Goal: Task Accomplishment & Management: Complete application form

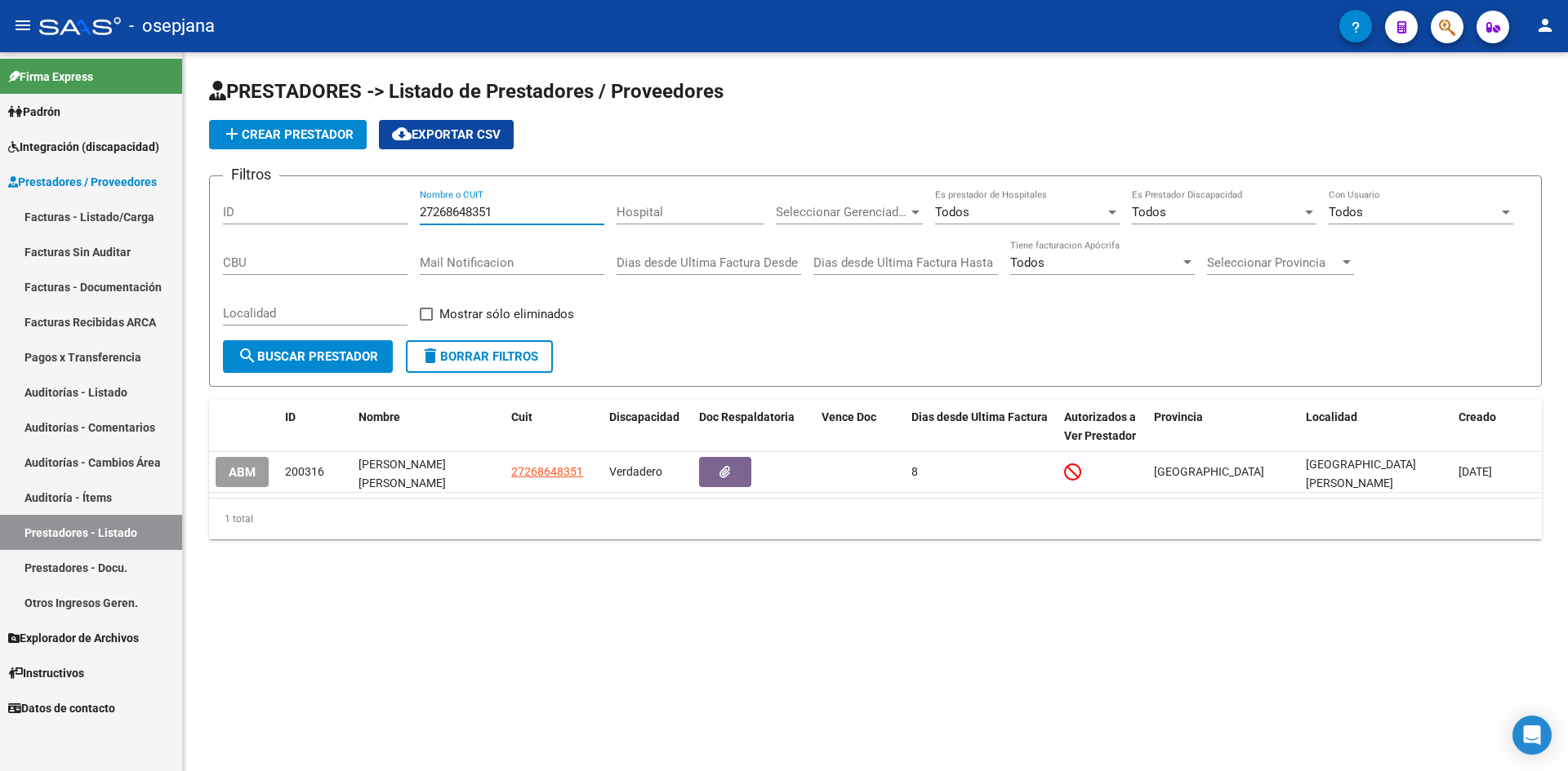
drag, startPoint x: 554, startPoint y: 209, endPoint x: 356, endPoint y: 203, distance: 198.1
click at [356, 203] on div "Filtros ID 27268648351 Nombre o CUIT Hospital Seleccionar Gerenciador Seleccion…" at bounding box center [875, 265] width 1305 height 151
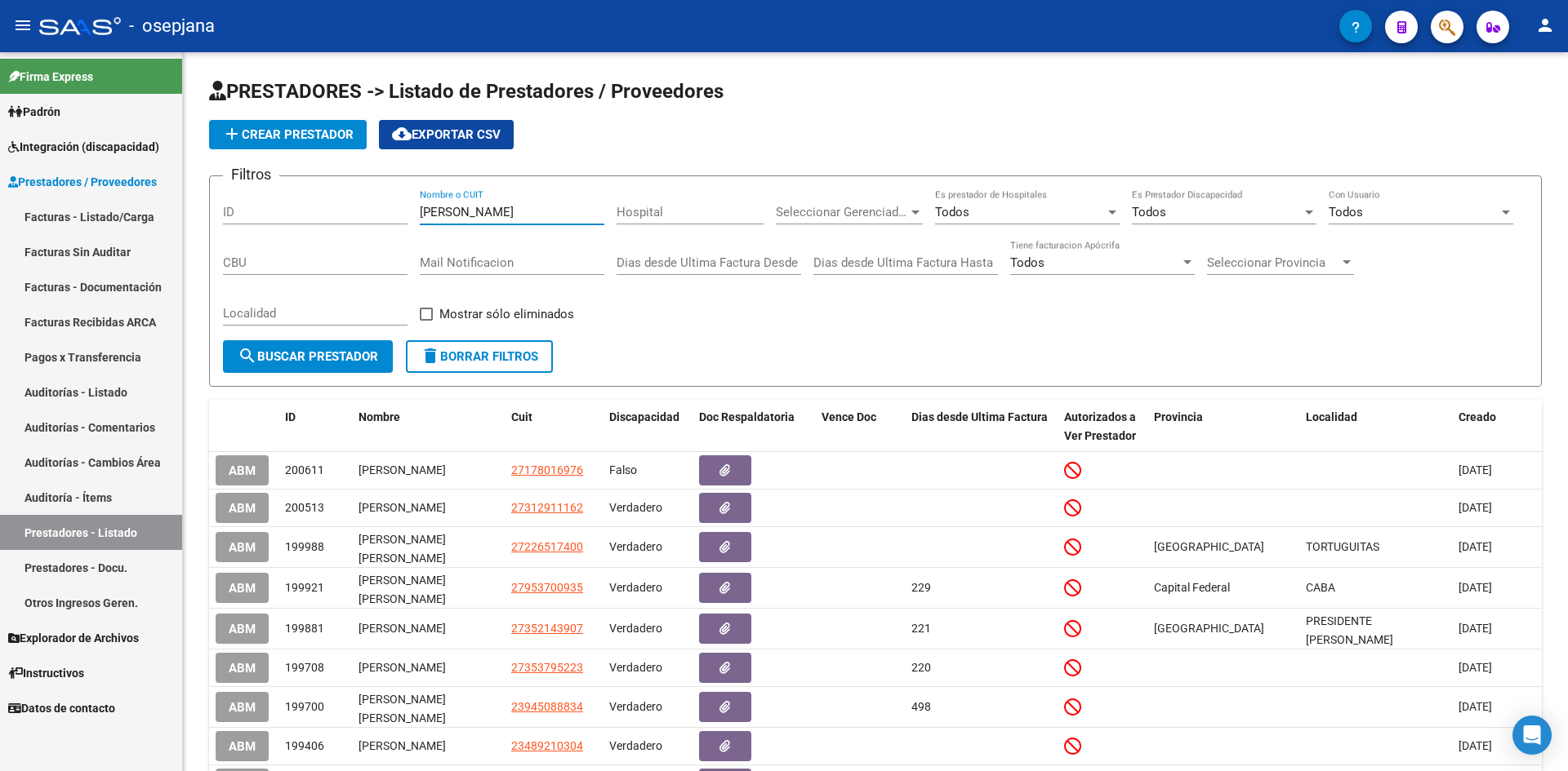
type input "[PERSON_NAME]"
click at [78, 140] on span "Integración (discapacidad)" at bounding box center [84, 147] width 151 height 18
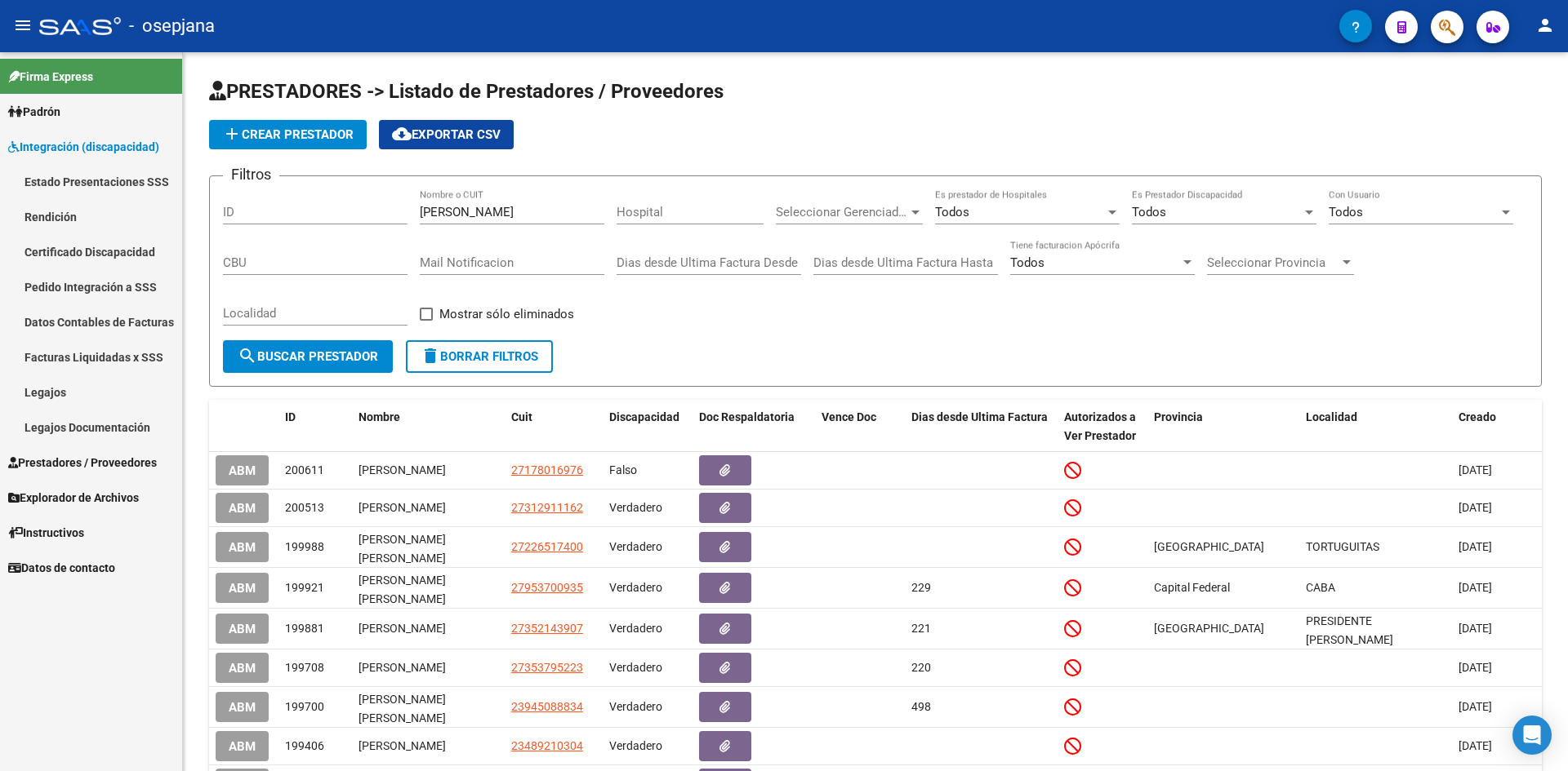
click at [48, 387] on link "Legajos" at bounding box center [91, 392] width 182 height 35
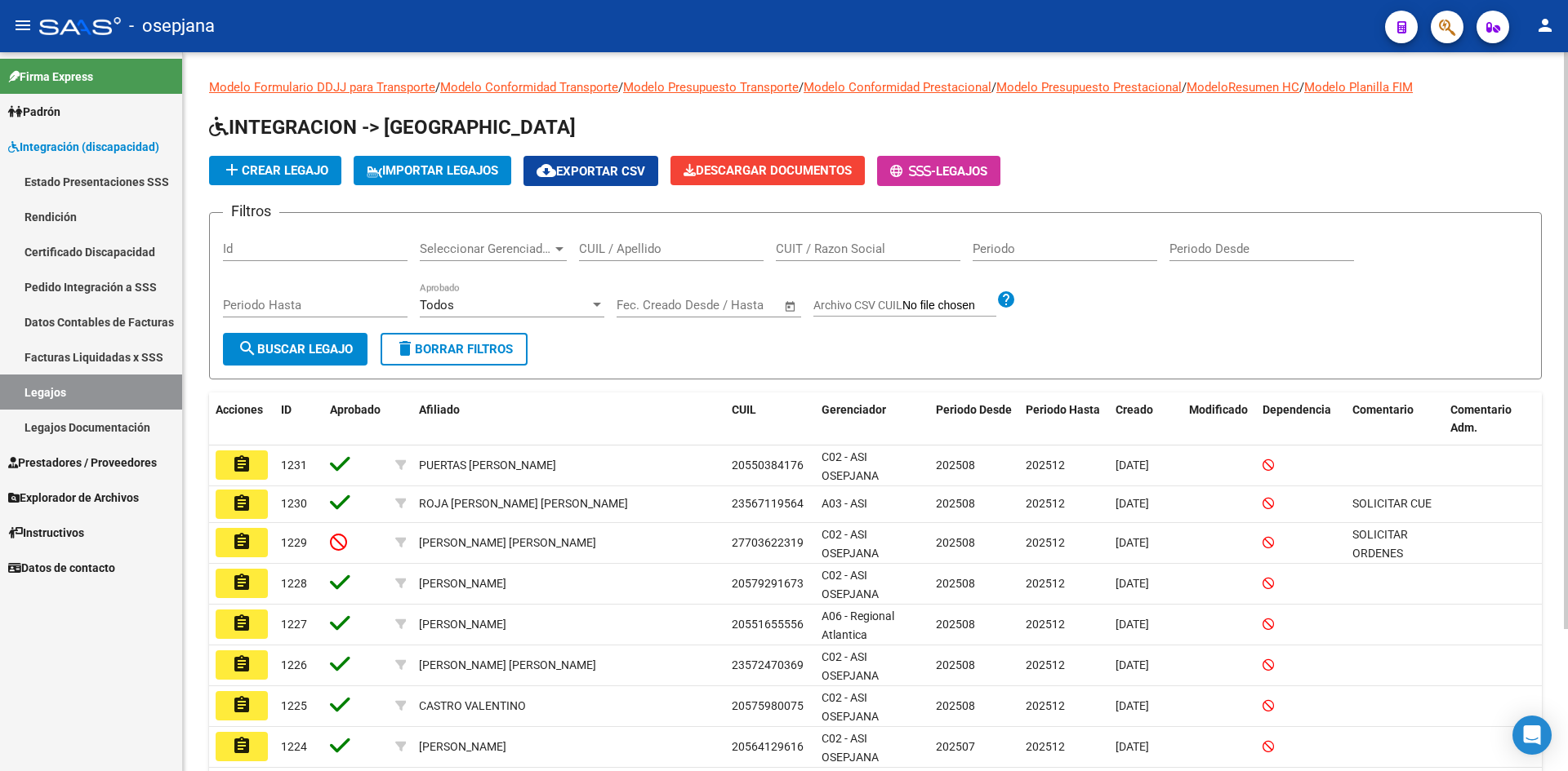
click at [632, 248] on input "CUIL / Apellido" at bounding box center [670, 249] width 184 height 15
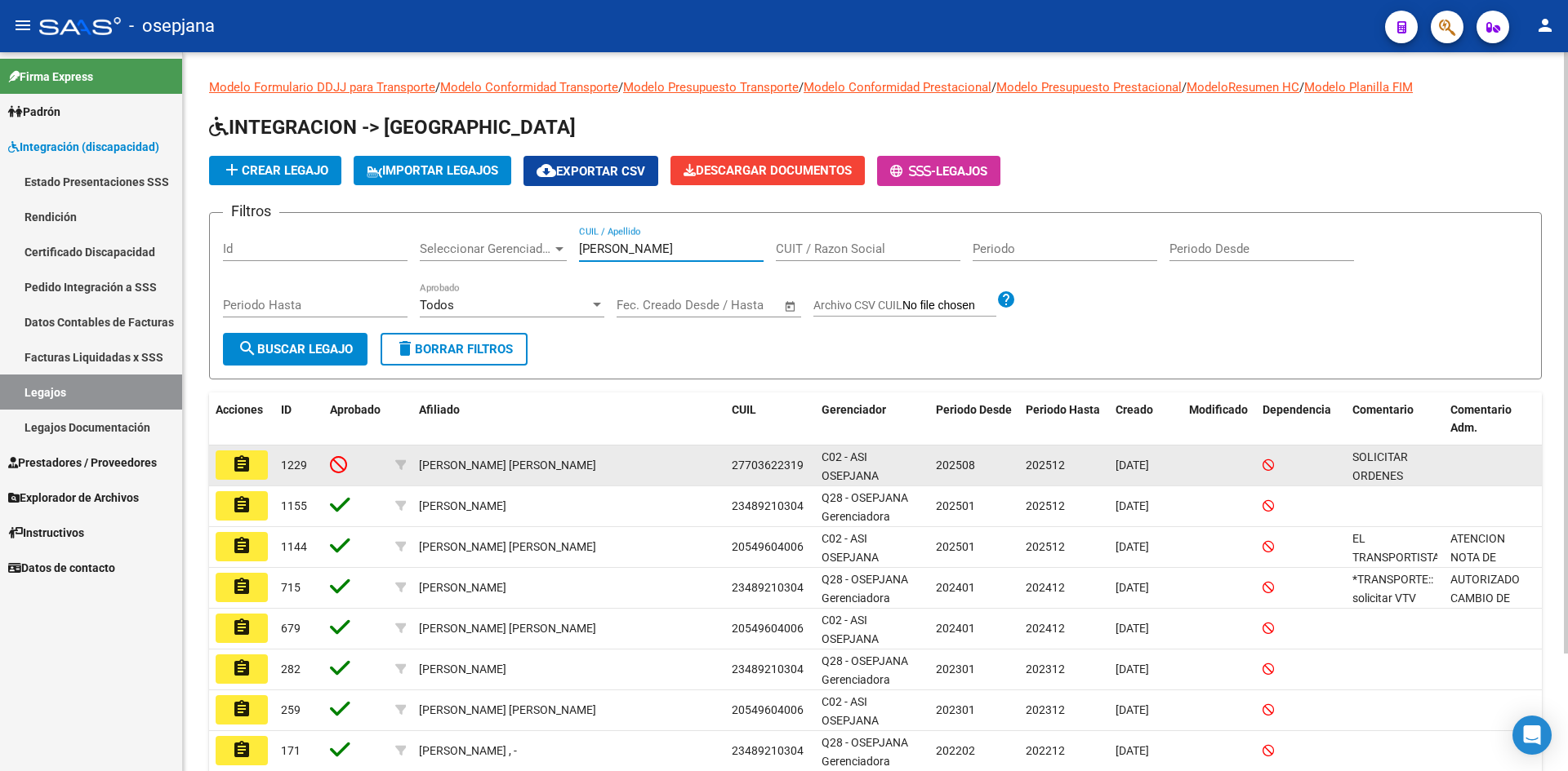
type input "[PERSON_NAME]"
click at [243, 470] on mat-icon "assignment" at bounding box center [242, 465] width 20 height 20
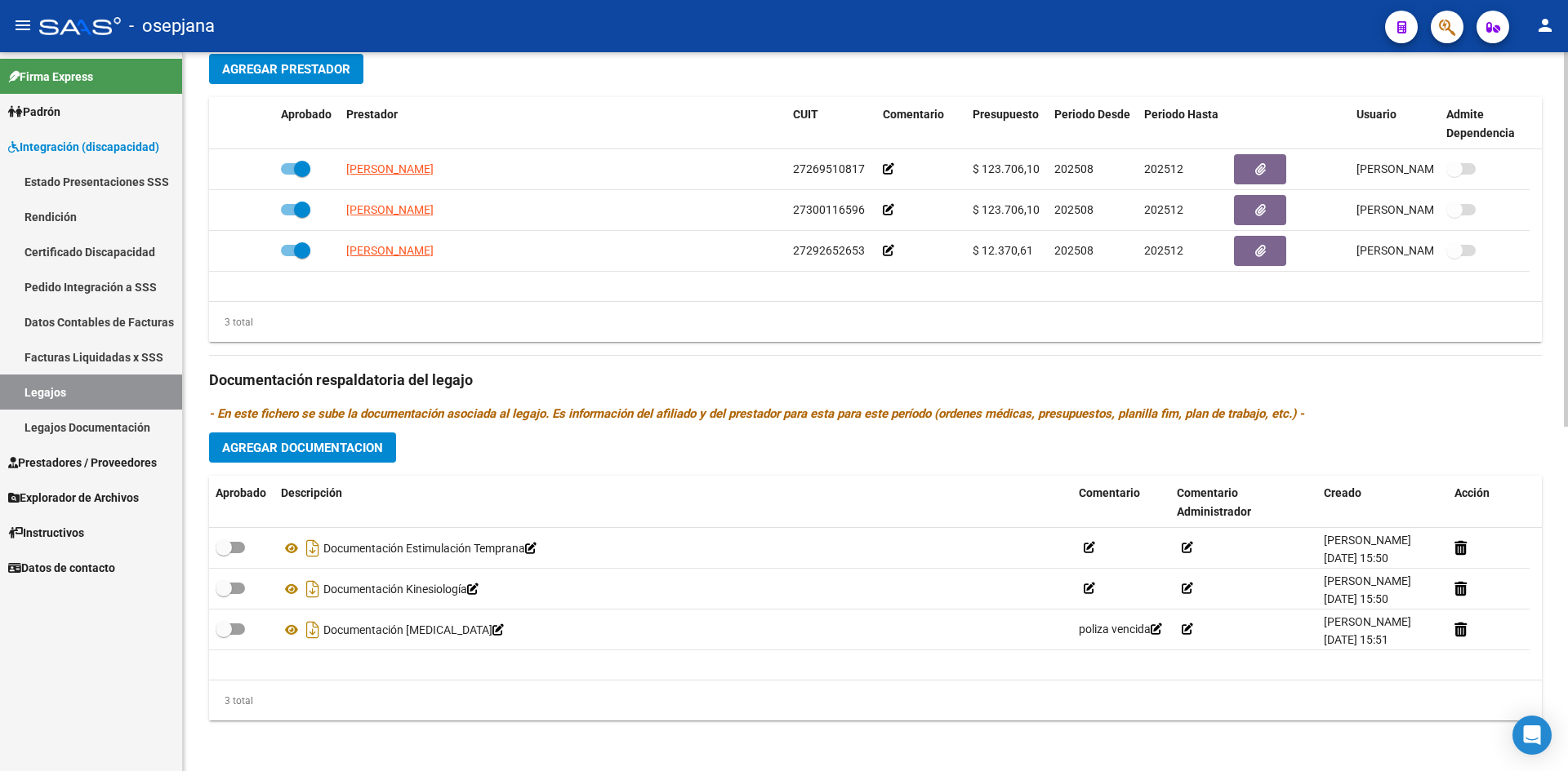
scroll to position [661, 0]
click at [287, 444] on span "Agregar Documentacion" at bounding box center [302, 447] width 161 height 15
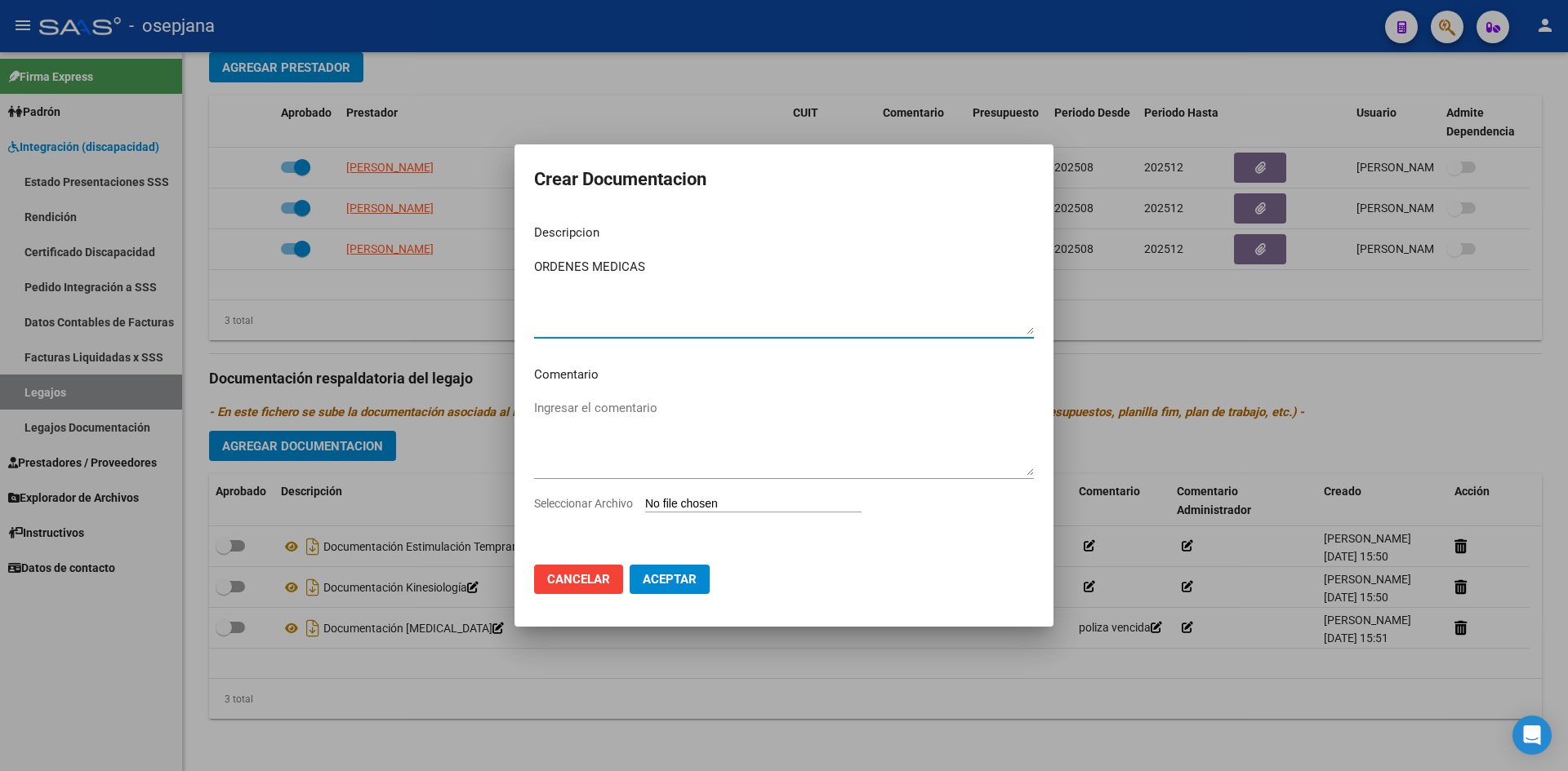
type textarea "ORDENES MEDICAS"
click at [707, 502] on input "Seleccionar Archivo" at bounding box center [753, 505] width 216 height 16
type input "C:\fakepath\ORDENES [PERSON_NAME].pdf"
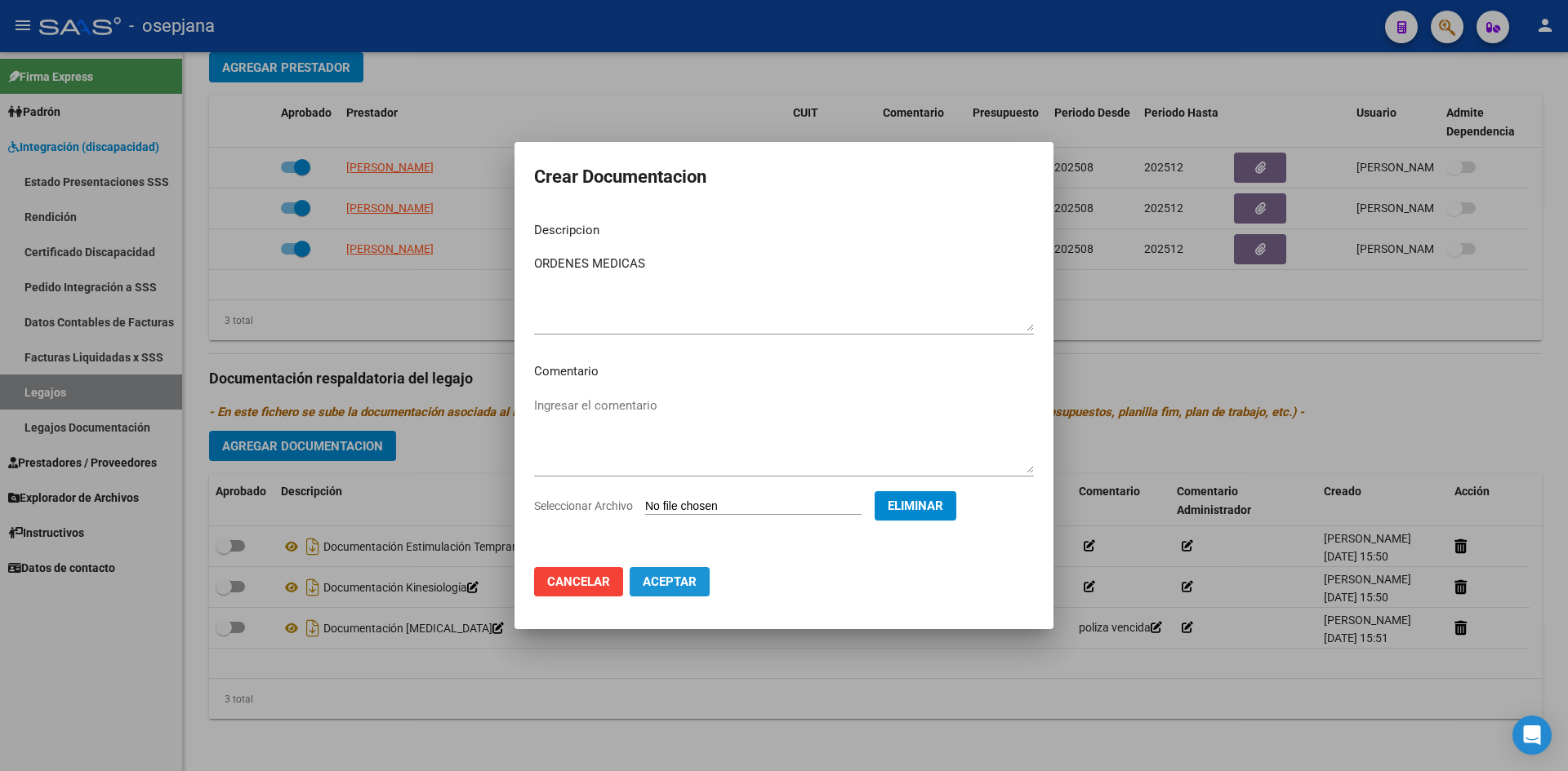
click at [687, 574] on button "Aceptar" at bounding box center [670, 582] width 80 height 29
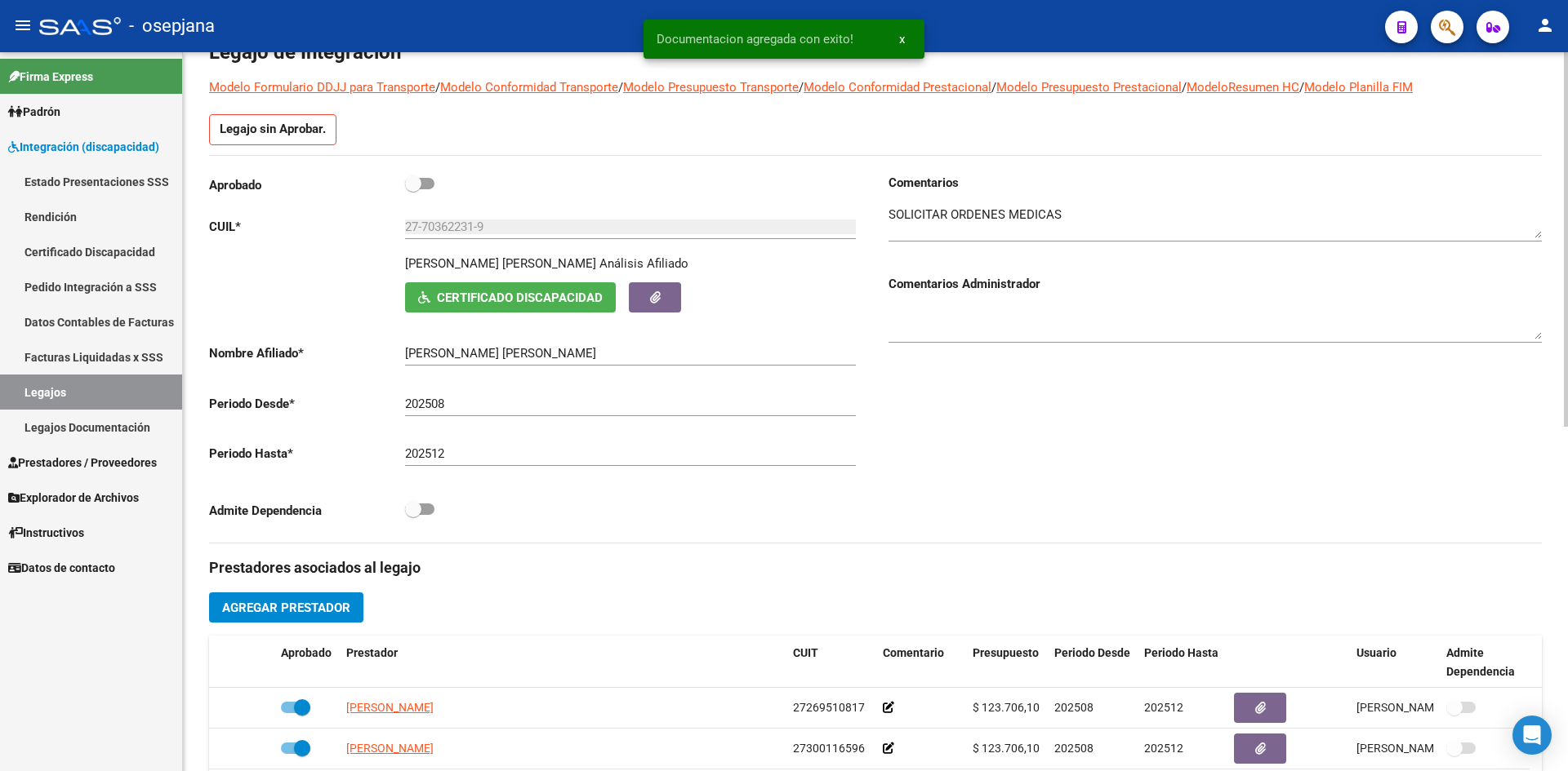
scroll to position [0, 0]
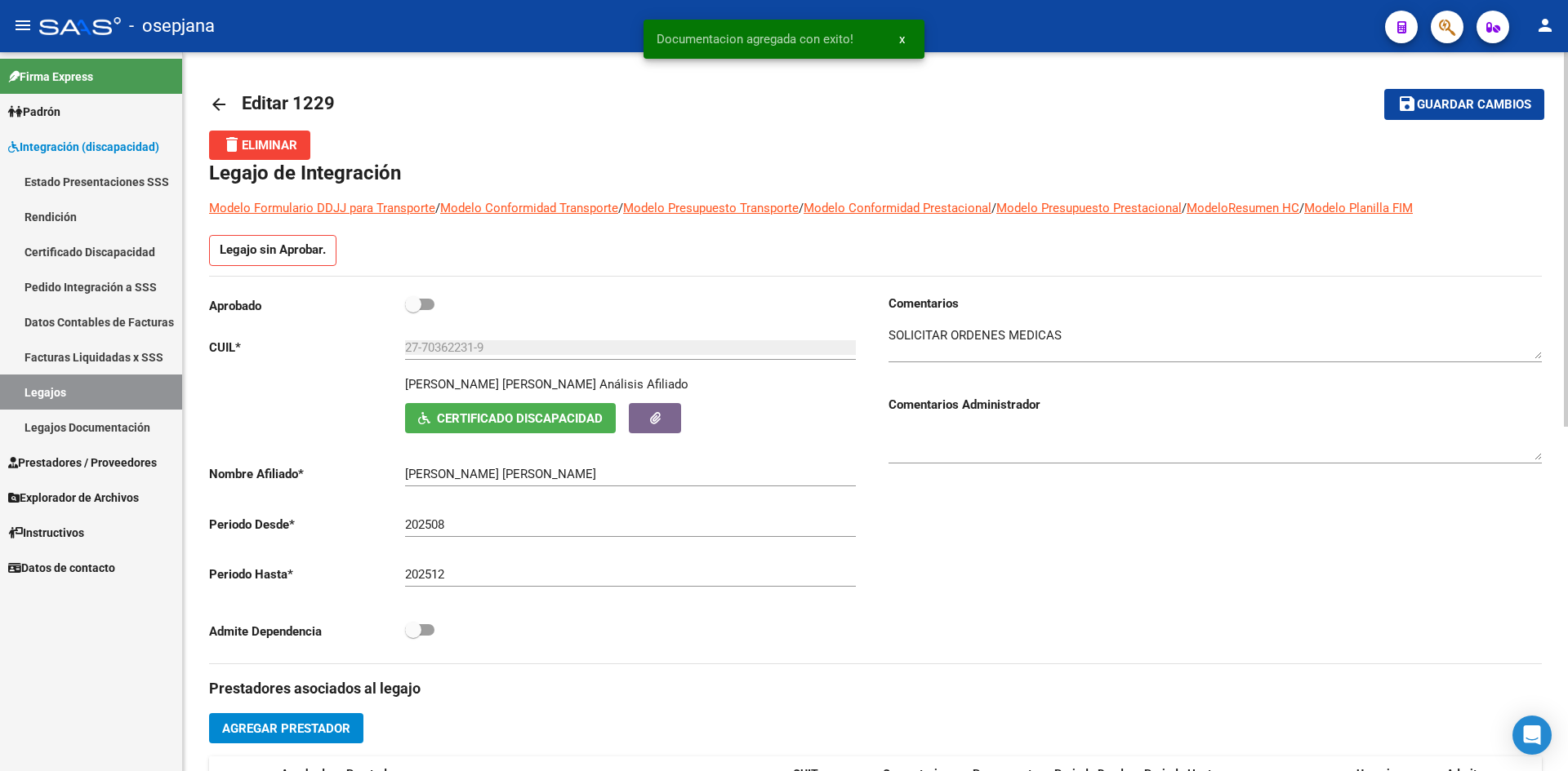
click at [1446, 88] on mat-toolbar-row "save Guardar cambios" at bounding box center [1405, 105] width 278 height 52
click at [1444, 96] on button "save Guardar cambios" at bounding box center [1464, 104] width 160 height 30
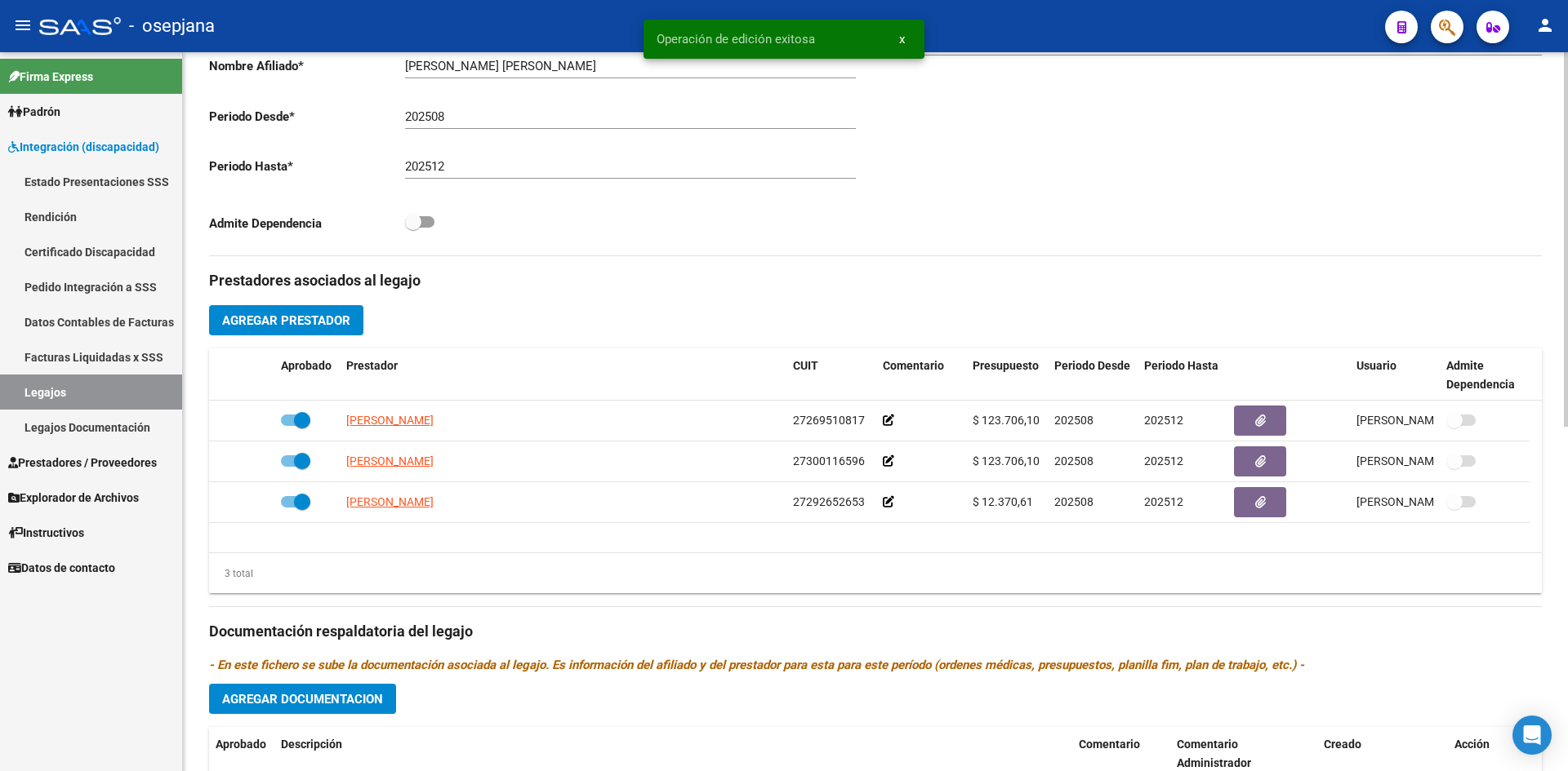
scroll to position [661, 0]
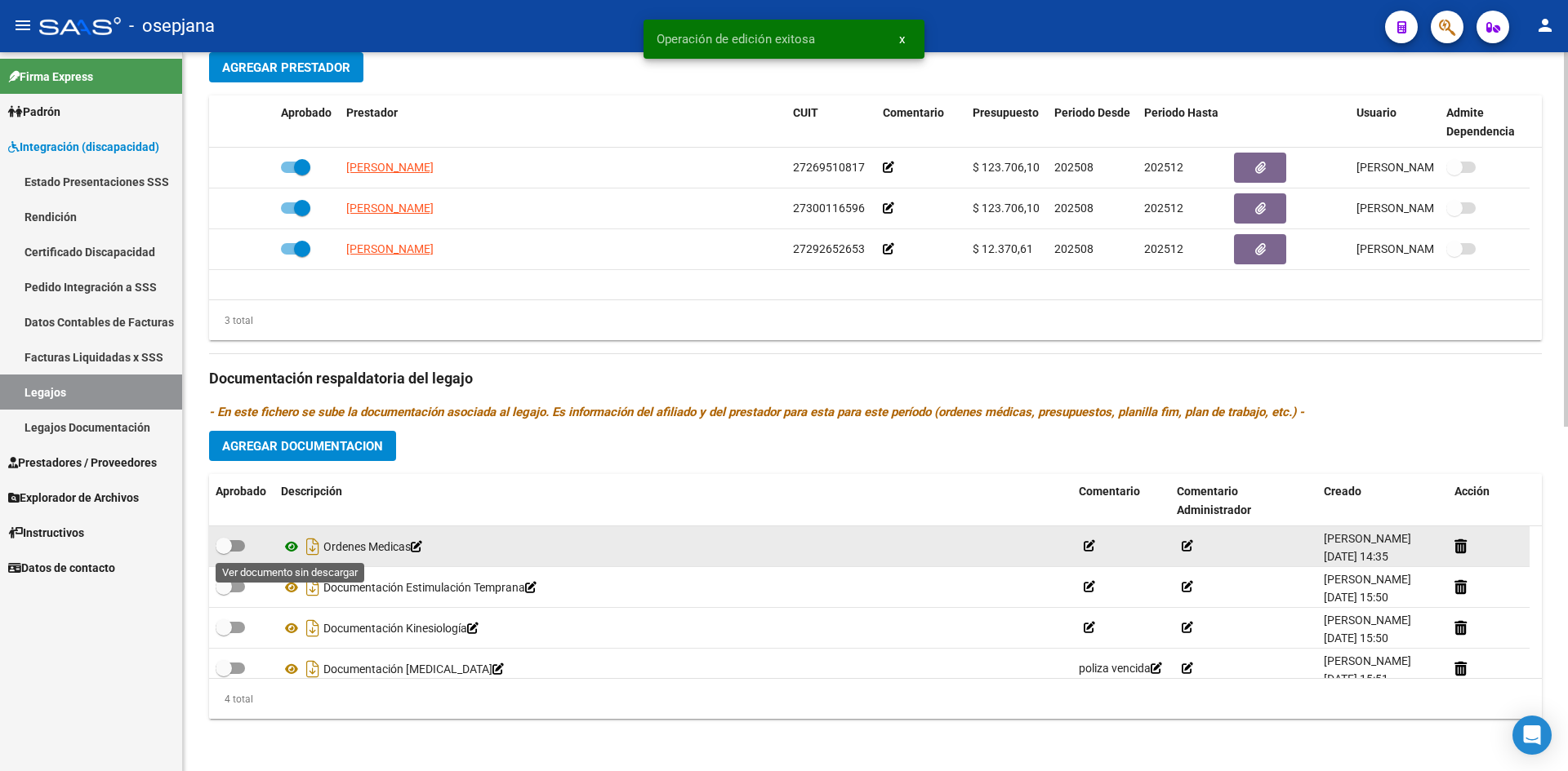
click at [293, 547] on icon at bounding box center [292, 547] width 21 height 20
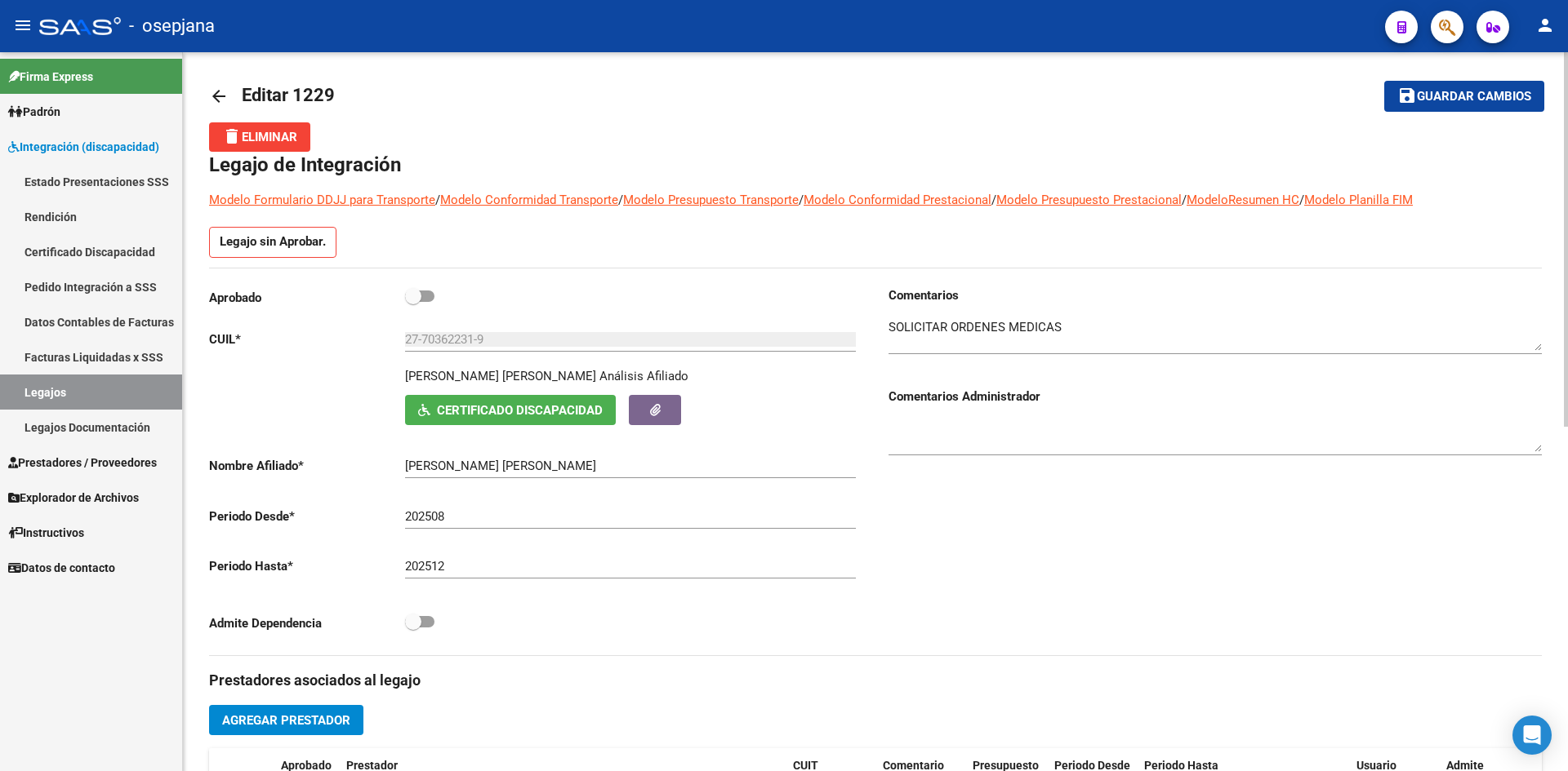
scroll to position [0, 0]
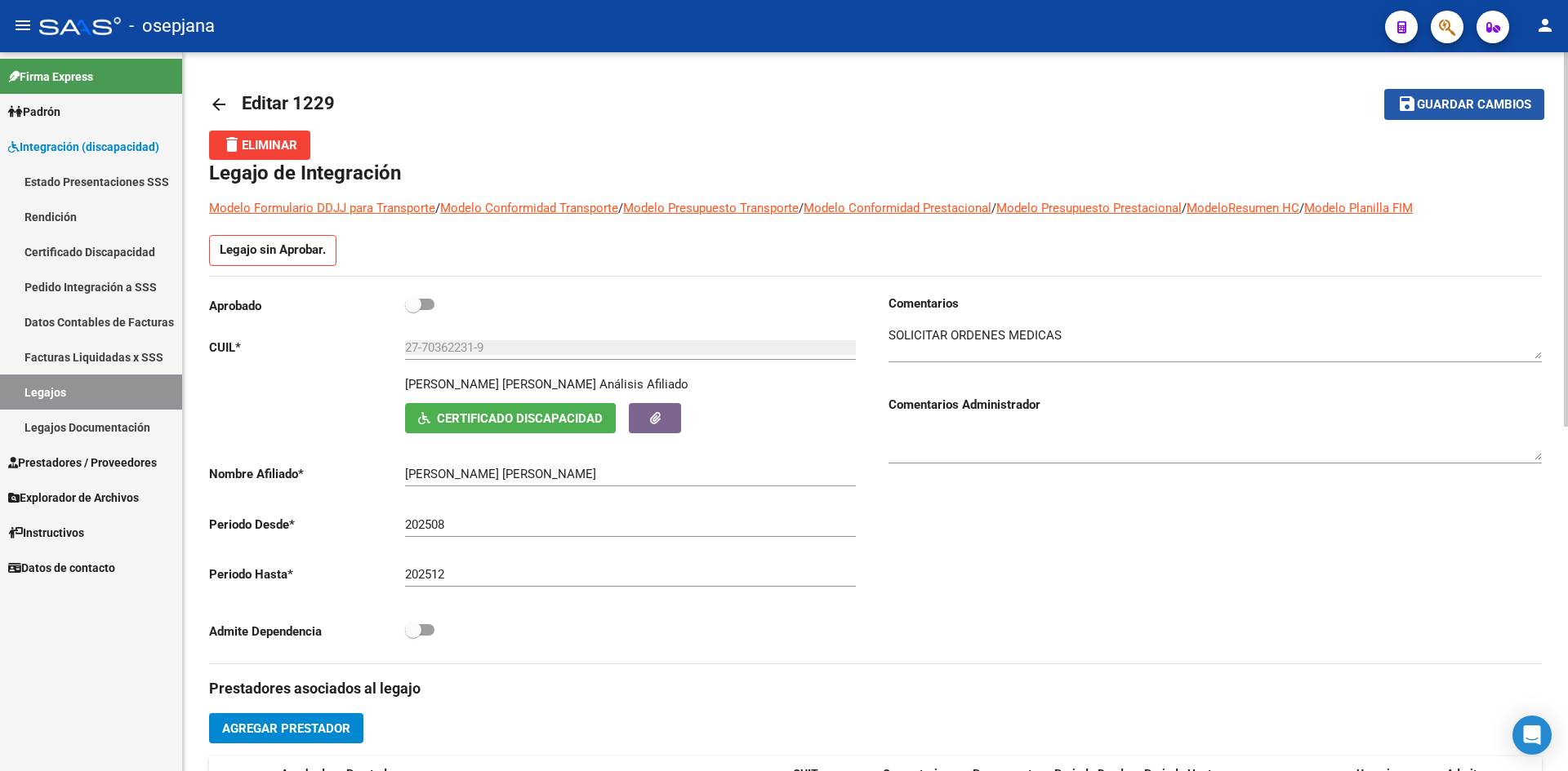
click at [1424, 101] on span "Guardar cambios" at bounding box center [1474, 106] width 114 height 15
click at [116, 388] on link "Legajos" at bounding box center [91, 392] width 182 height 35
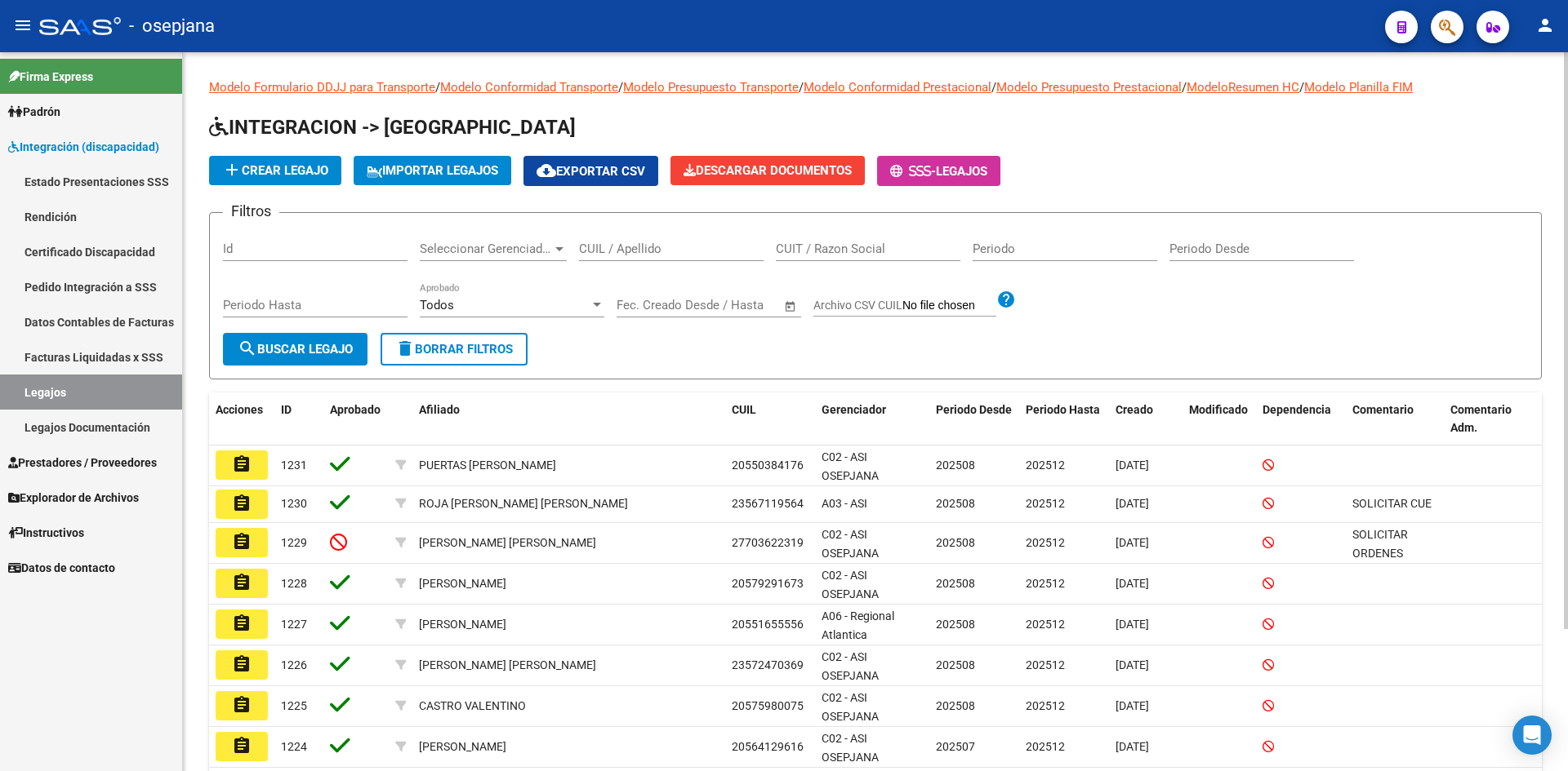
click at [588, 249] on input "CUIL / Apellido" at bounding box center [670, 249] width 184 height 15
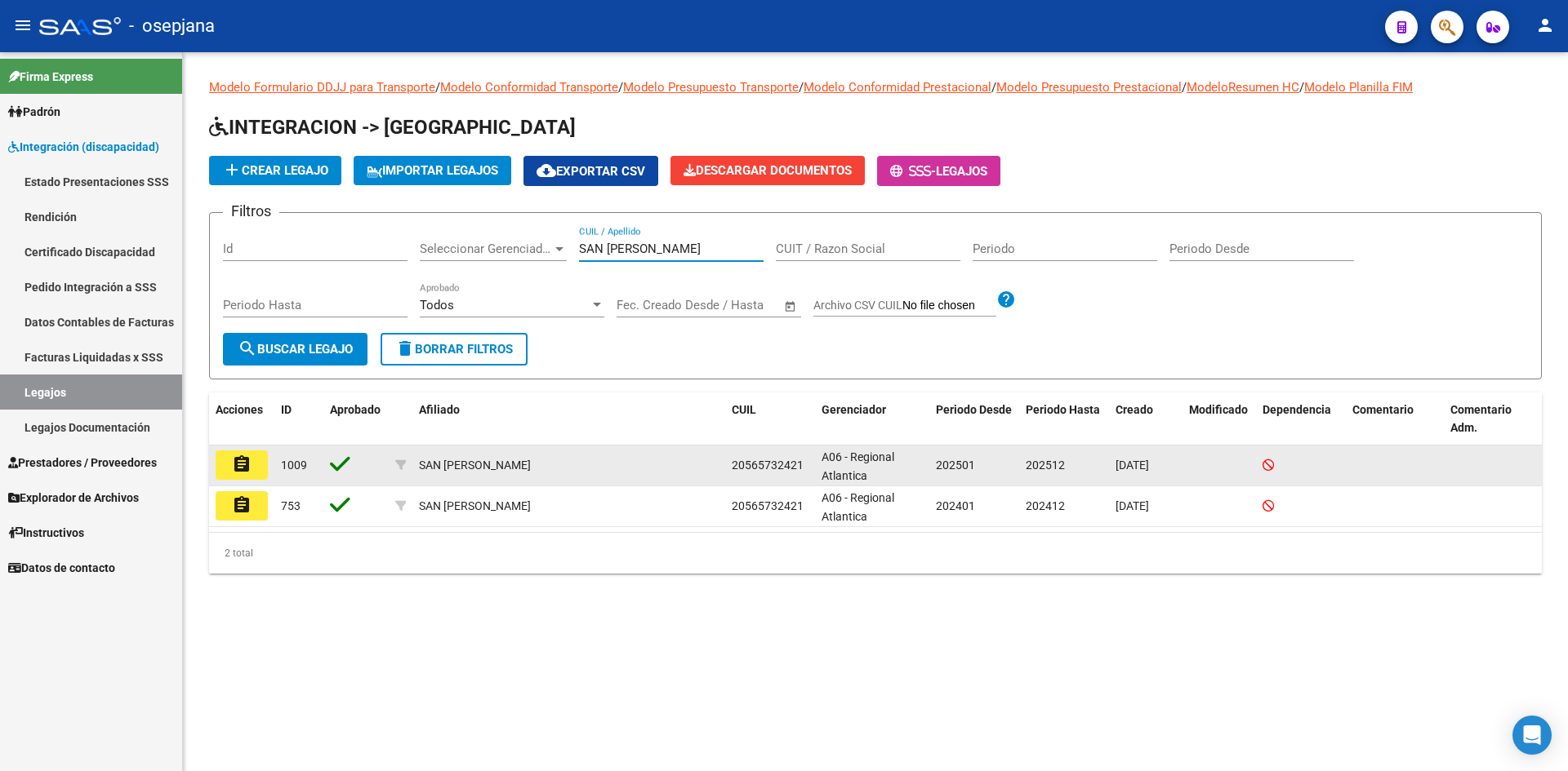
type input "SAN [PERSON_NAME]"
click at [241, 461] on mat-icon "assignment" at bounding box center [242, 465] width 20 height 20
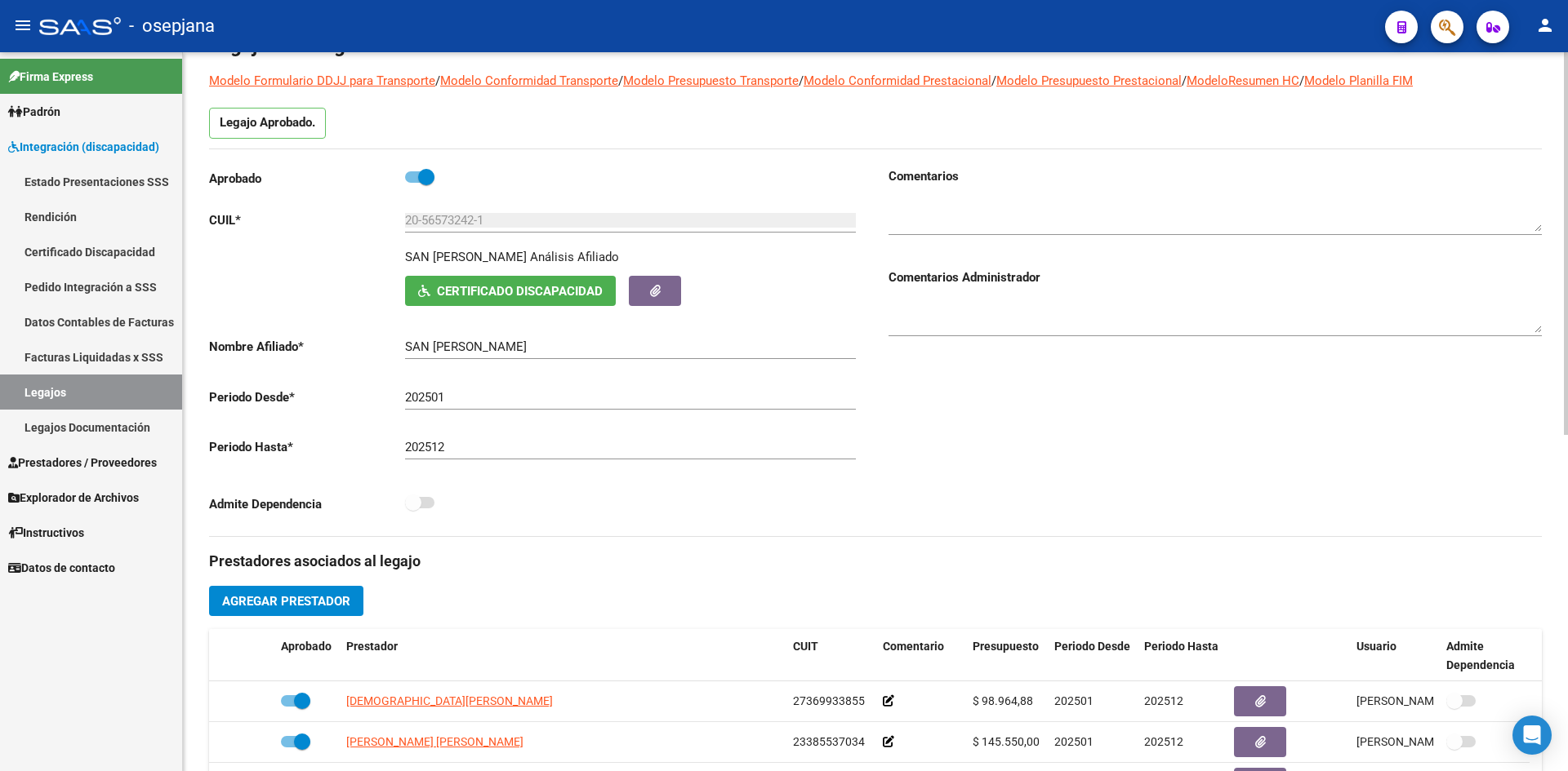
scroll to position [61, 0]
